Goal: Navigation & Orientation: Find specific page/section

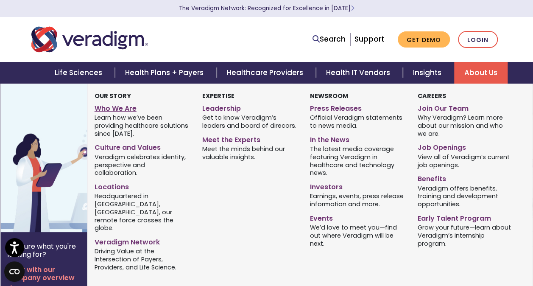
click at [121, 104] on link "Who We Are" at bounding box center [142, 107] width 95 height 12
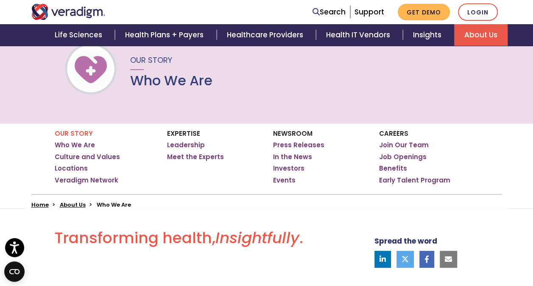
scroll to position [61, 0]
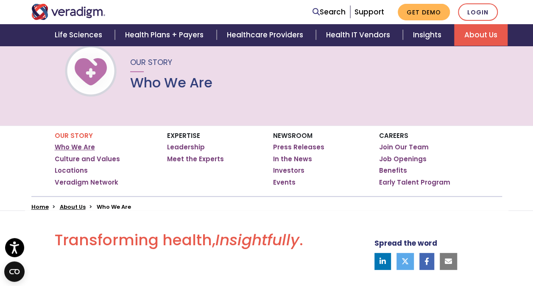
click at [81, 147] on link "Who We Are" at bounding box center [75, 147] width 40 height 8
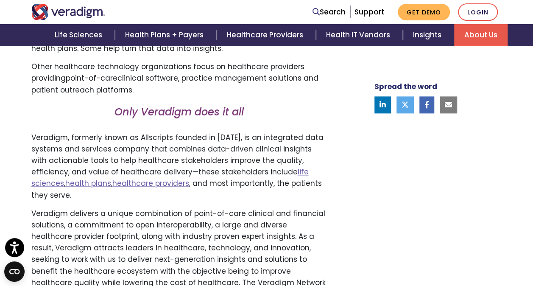
scroll to position [468, 0]
